Goal: Information Seeking & Learning: Learn about a topic

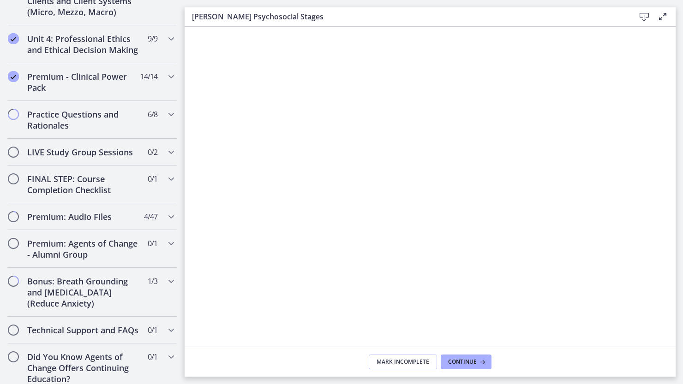
scroll to position [861, 0]
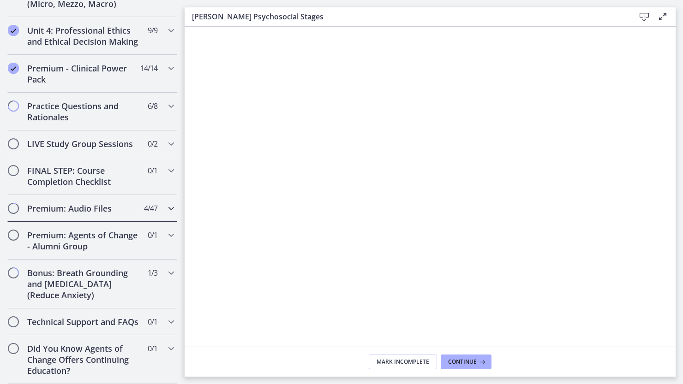
click at [42, 203] on h2 "Premium: Audio Files" at bounding box center [83, 208] width 113 height 11
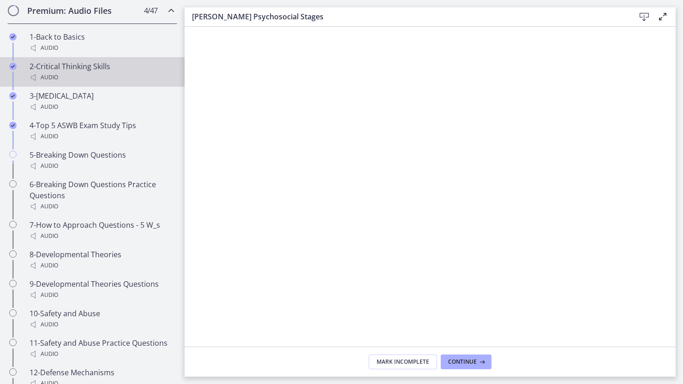
scroll to position [599, 0]
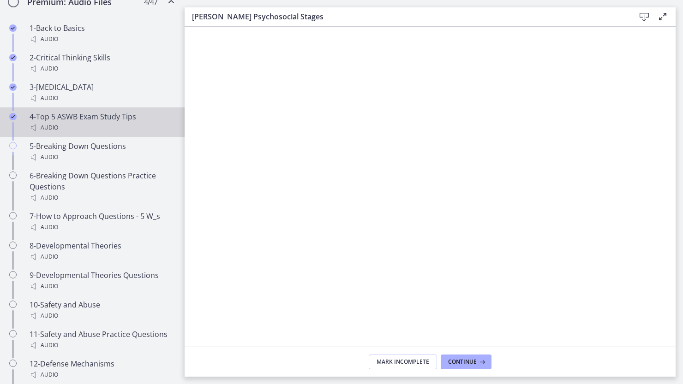
click at [54, 129] on div "4-Top 5 ASWB Exam Study Tips Audio" at bounding box center [102, 122] width 144 height 22
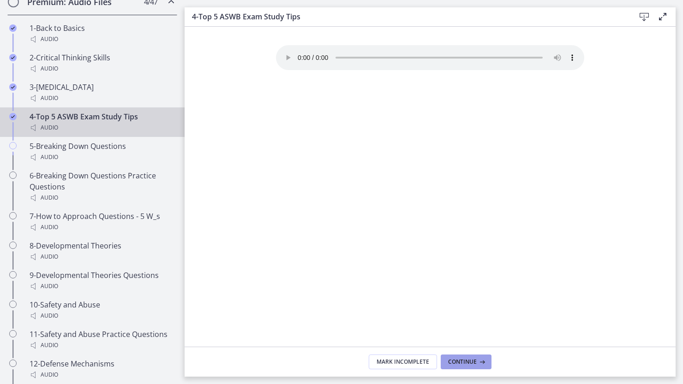
click at [464, 360] on span "Continue" at bounding box center [462, 361] width 29 height 7
